Goal: Navigation & Orientation: Find specific page/section

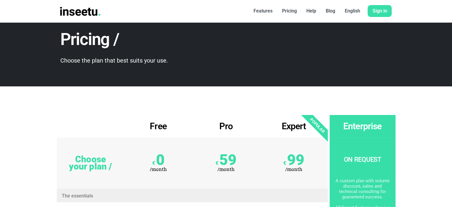
scroll to position [22, 0]
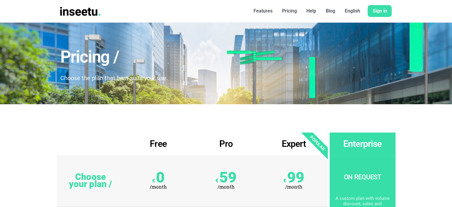
click at [70, 10] on img at bounding box center [80, 11] width 40 height 9
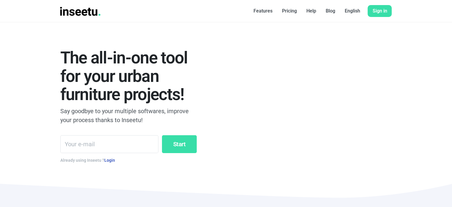
click at [286, 12] on font "Pricing" at bounding box center [289, 11] width 15 height 6
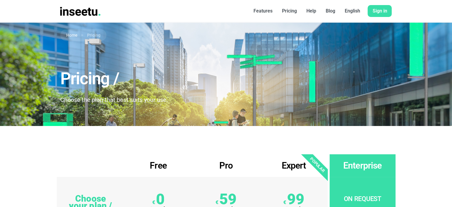
click at [84, 12] on img at bounding box center [80, 11] width 40 height 9
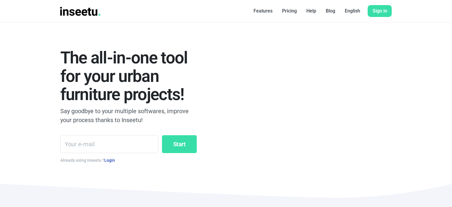
click at [287, 10] on font "Pricing" at bounding box center [289, 11] width 15 height 6
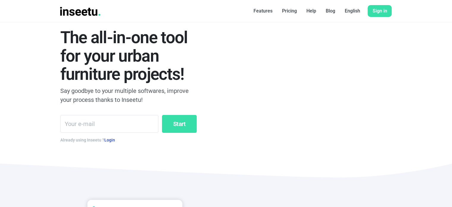
scroll to position [149, 0]
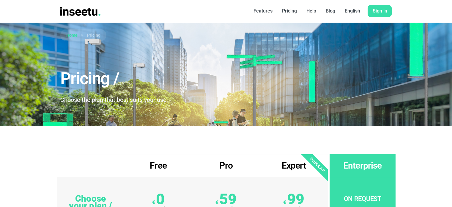
click at [73, 36] on link "Home" at bounding box center [71, 35] width 11 height 6
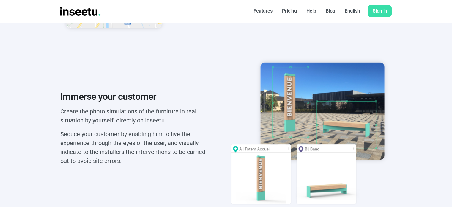
scroll to position [149, 0]
